Goal: Information Seeking & Learning: Learn about a topic

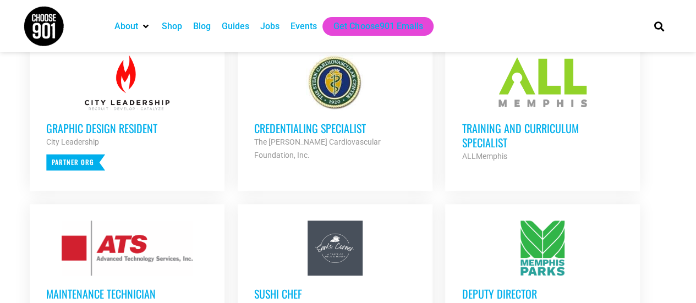
scroll to position [440, 0]
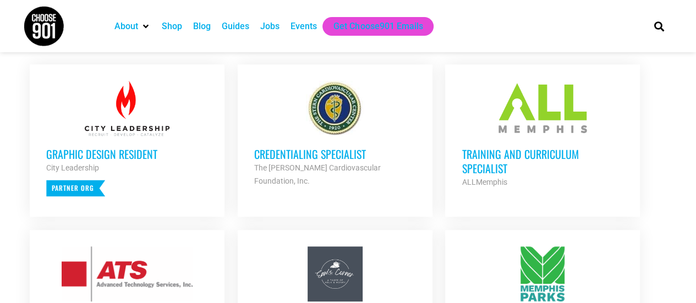
click at [512, 152] on h3 "Training and Curriculum Specialist" at bounding box center [543, 161] width 162 height 29
click at [493, 150] on h3 "Training and Curriculum Specialist" at bounding box center [543, 161] width 162 height 29
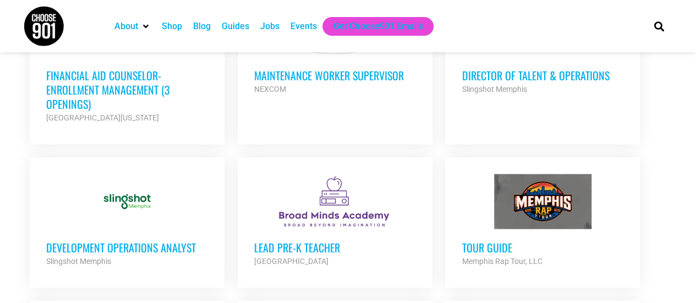
scroll to position [990, 0]
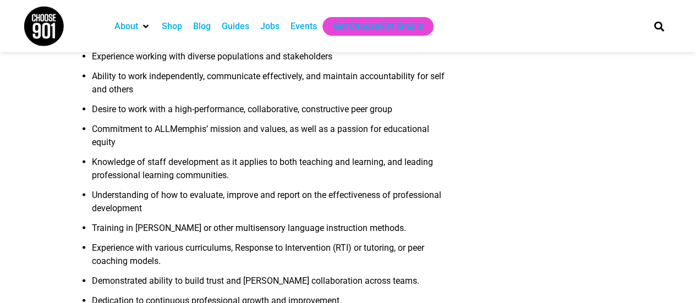
scroll to position [1320, 0]
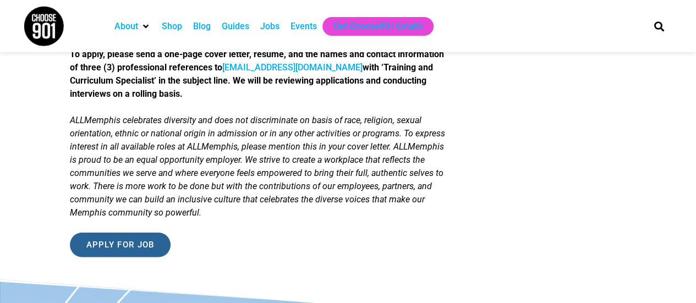
click at [135, 240] on input "Apply for job" at bounding box center [120, 245] width 101 height 25
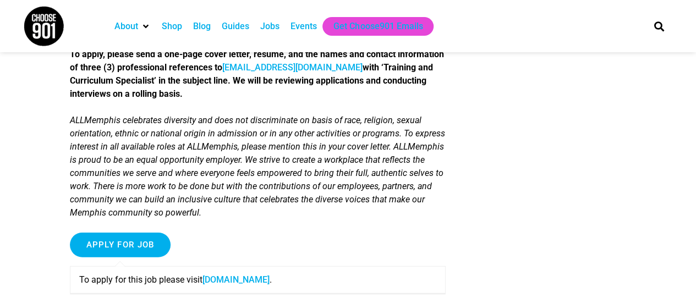
click at [234, 278] on link "[DOMAIN_NAME]" at bounding box center [235, 279] width 67 height 10
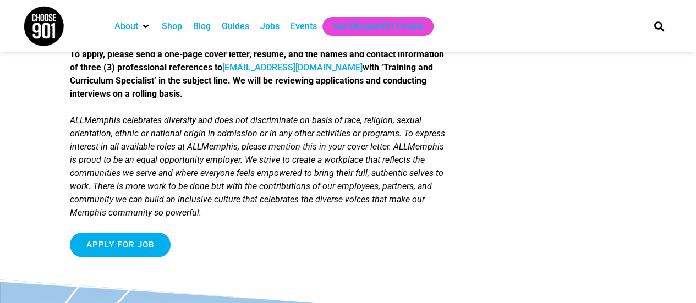
scroll to position [1320, 0]
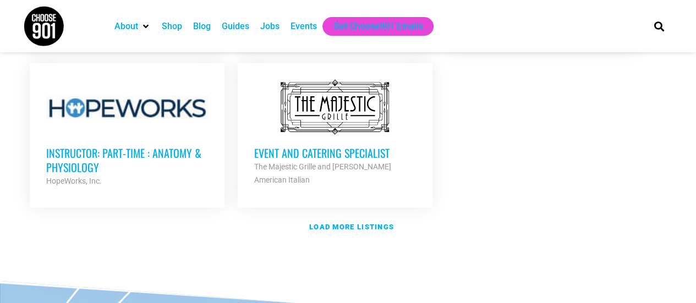
scroll to position [1320, 0]
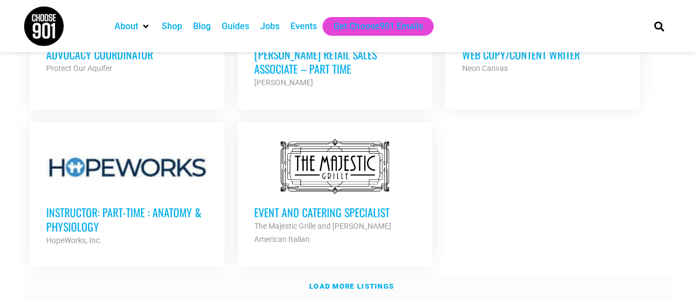
click at [329, 282] on strong "Load more listings" at bounding box center [351, 286] width 85 height 8
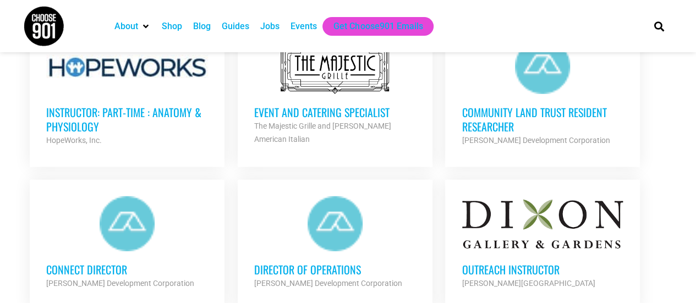
scroll to position [1430, 0]
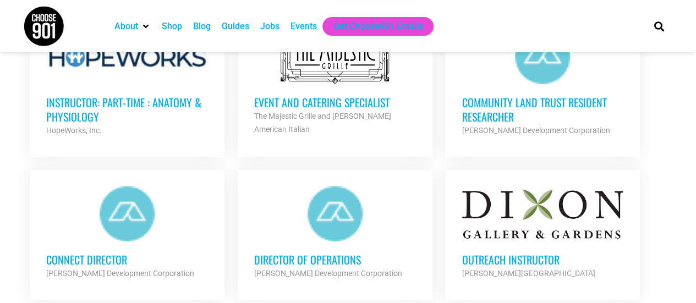
click at [496, 252] on h3 "Outreach Instructor" at bounding box center [543, 259] width 162 height 14
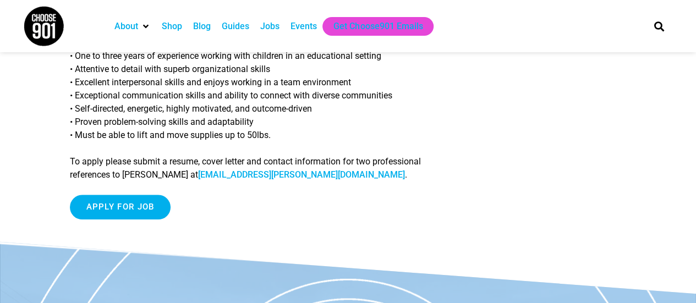
scroll to position [495, 0]
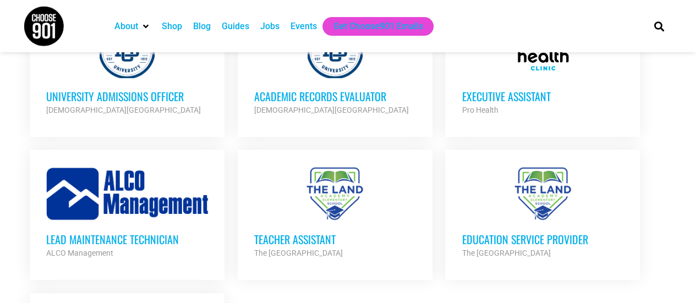
scroll to position [2255, 0]
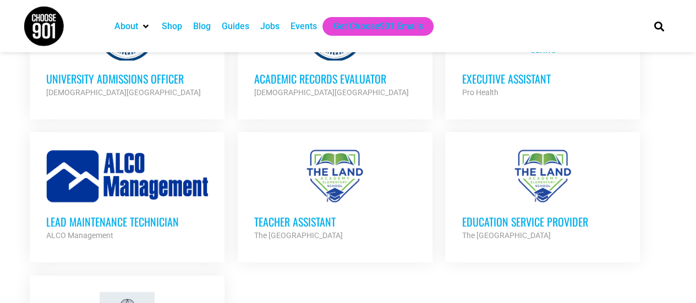
click at [514, 215] on h3 "Education Service Provider" at bounding box center [543, 222] width 162 height 14
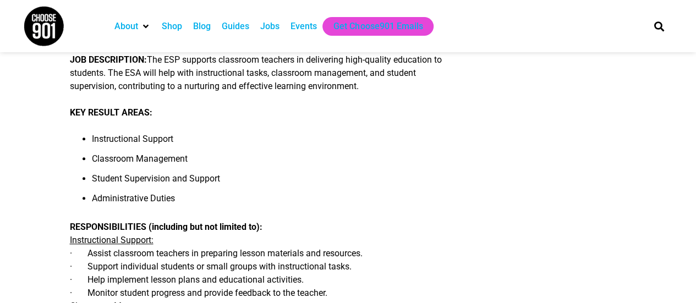
scroll to position [275, 0]
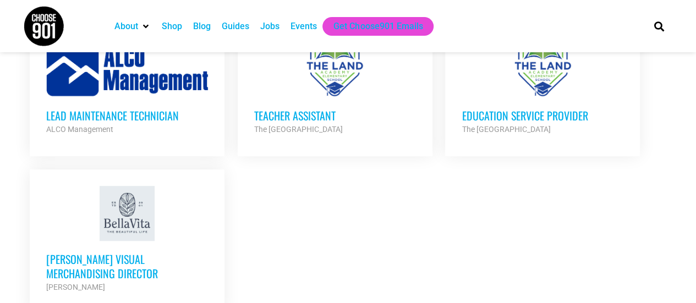
scroll to position [2365, 0]
